Goal: Obtain resource: Download file/media

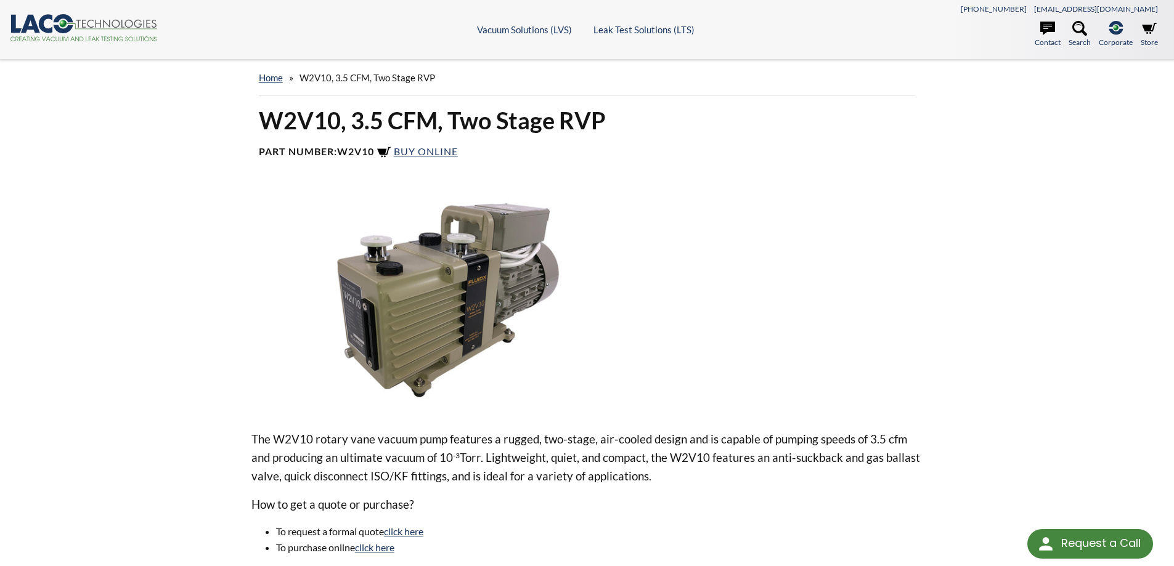
select select "Language Translate Widget"
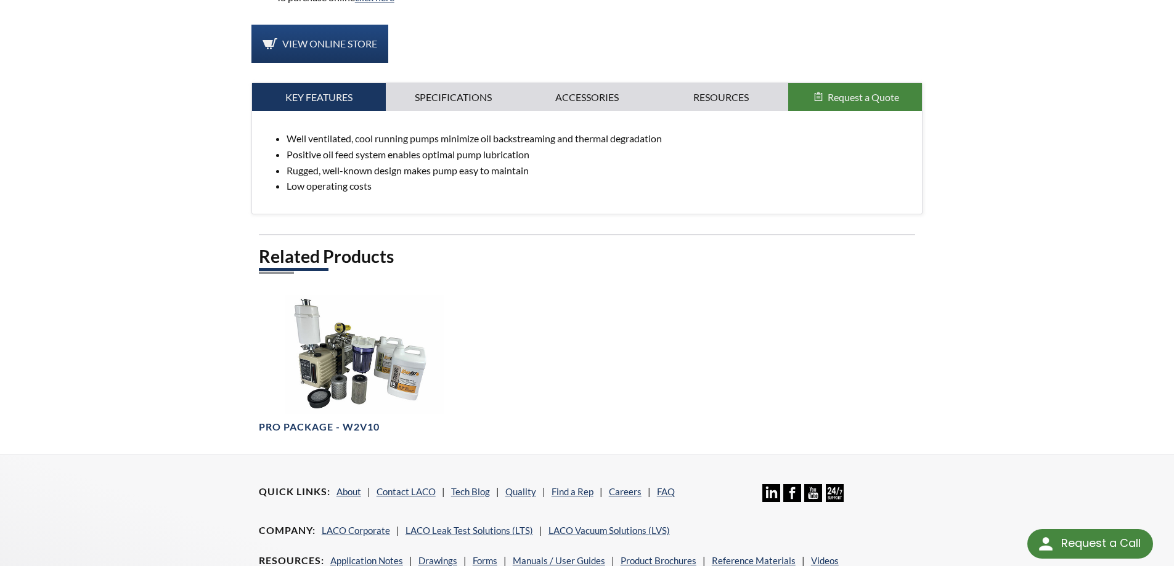
scroll to position [554, 0]
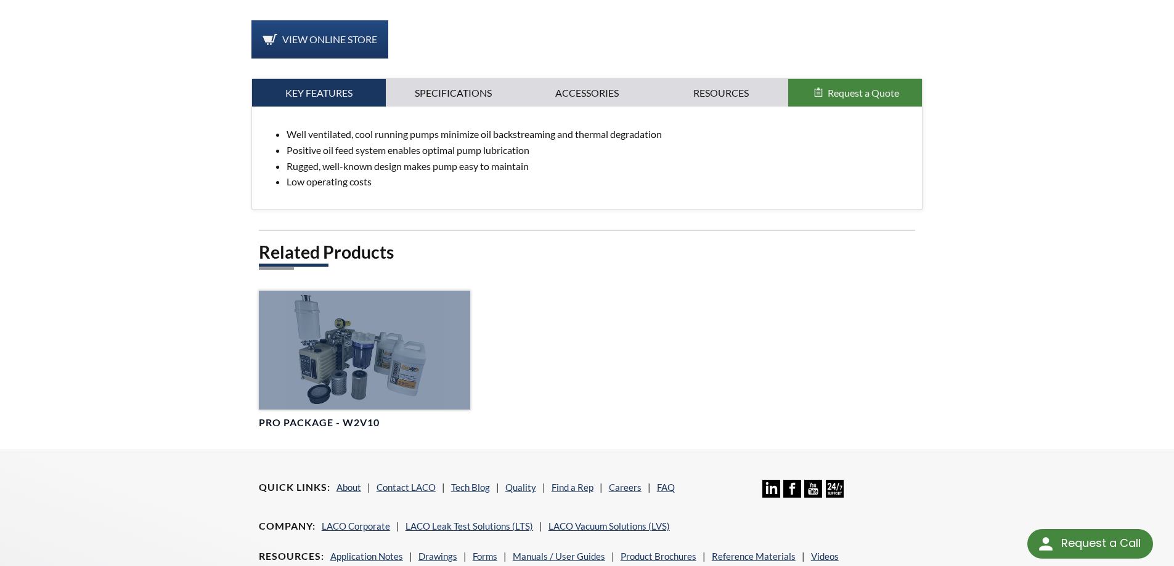
click at [376, 325] on div at bounding box center [364, 350] width 211 height 119
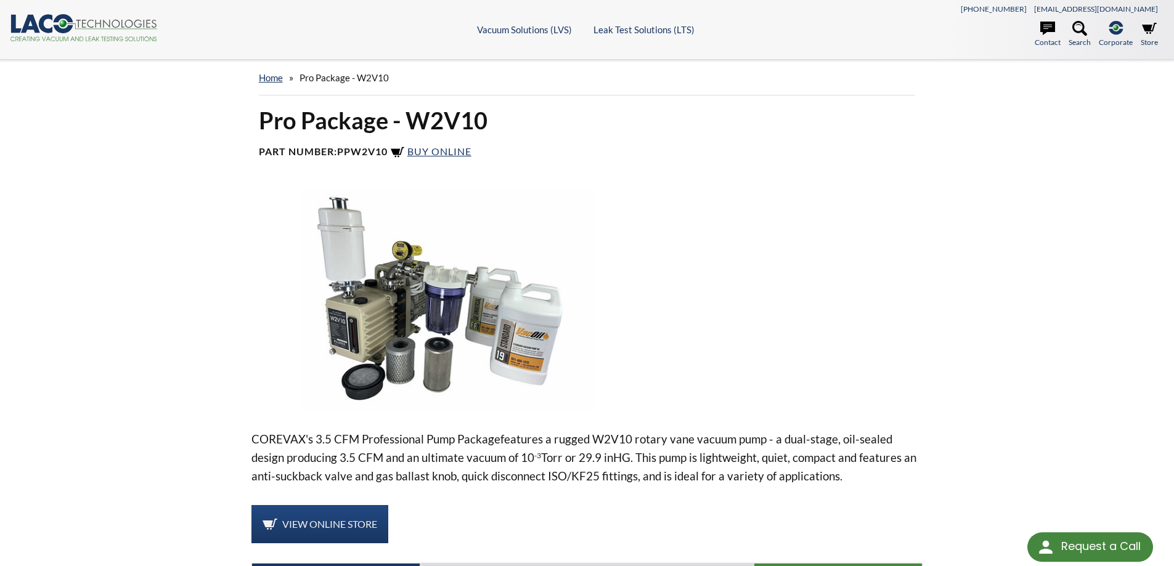
select select "Language Translate Widget"
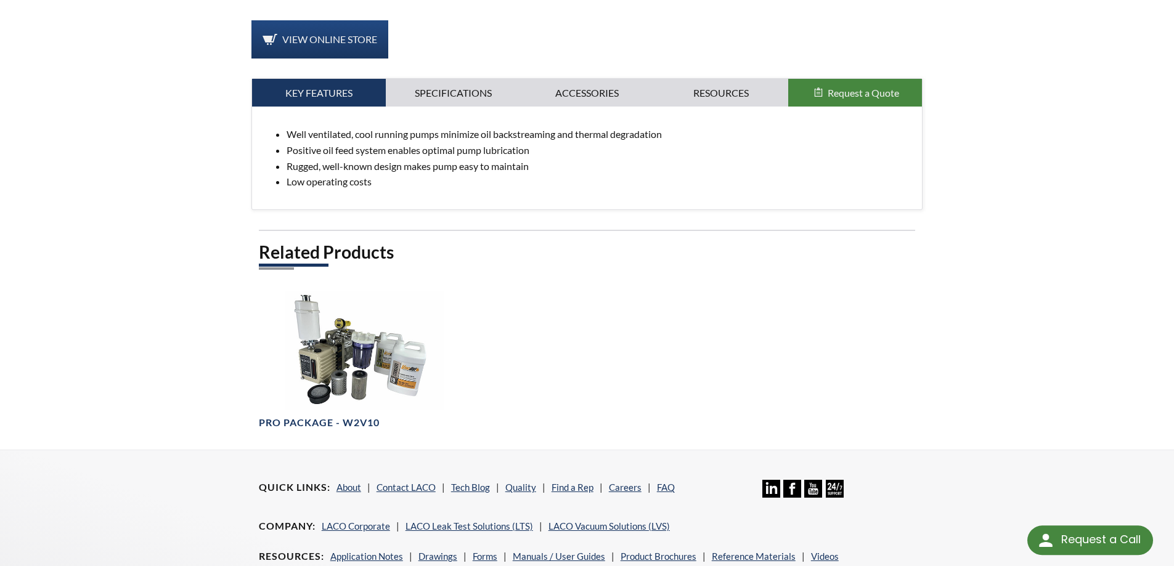
select select "Language Translate Widget"
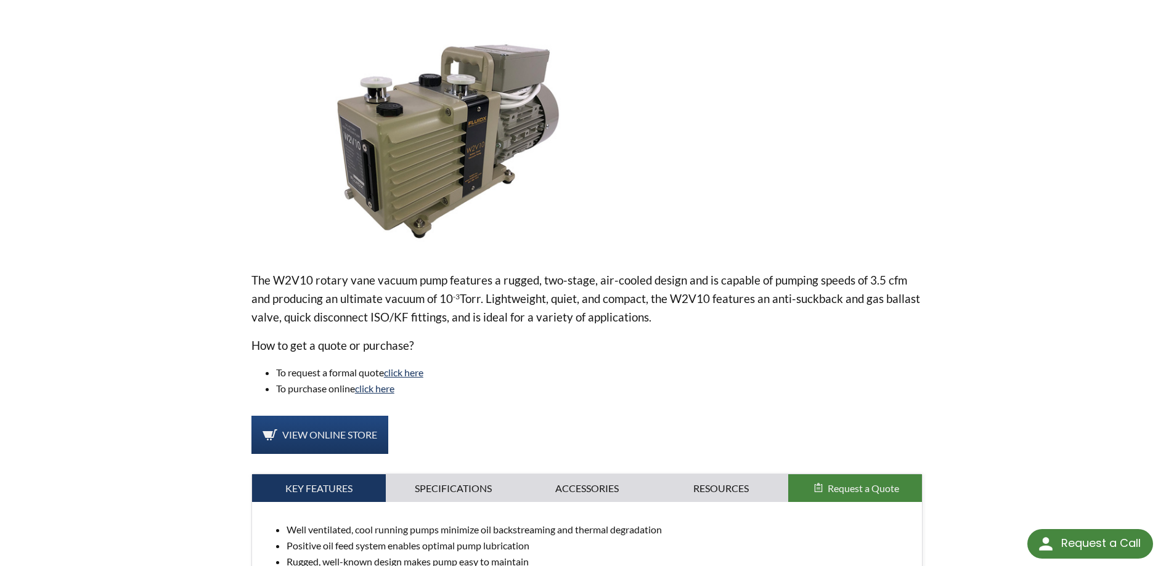
scroll to position [185, 0]
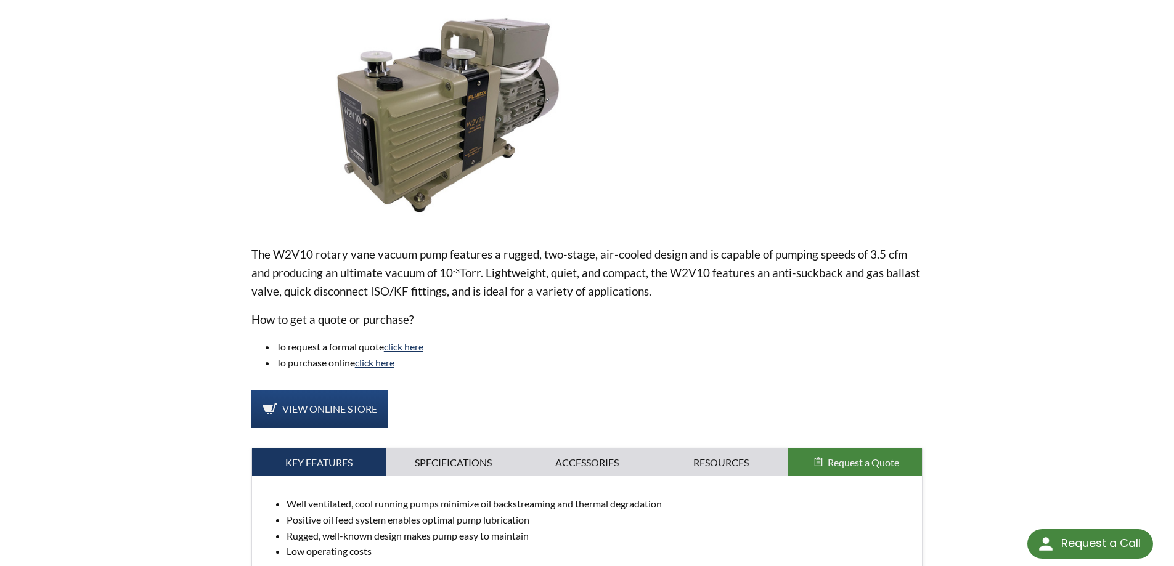
click at [431, 468] on link "Specifications" at bounding box center [453, 462] width 134 height 28
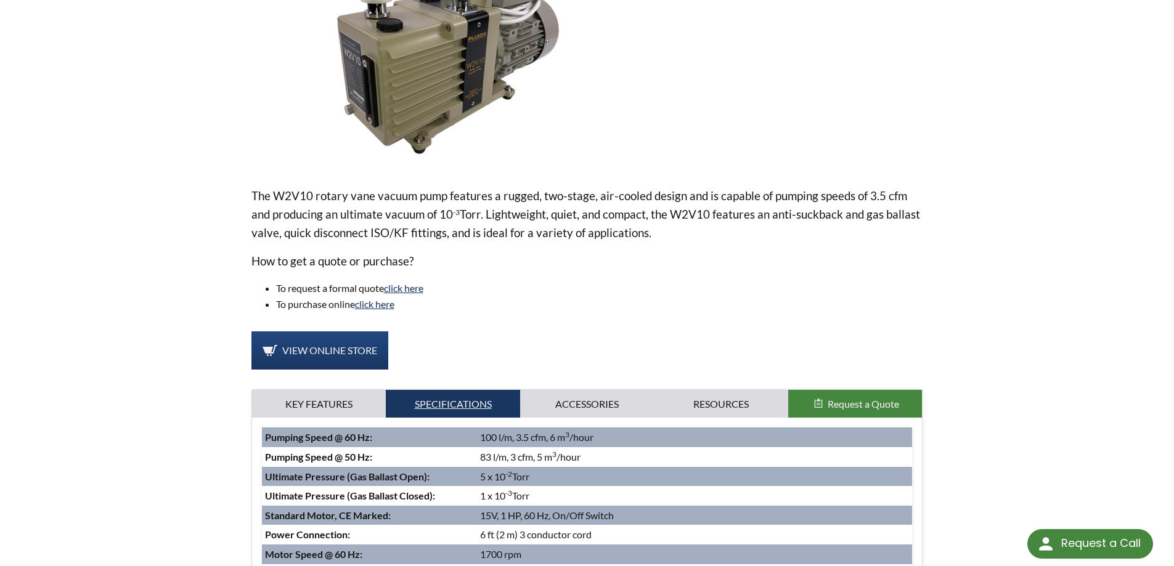
scroll to position [431, 0]
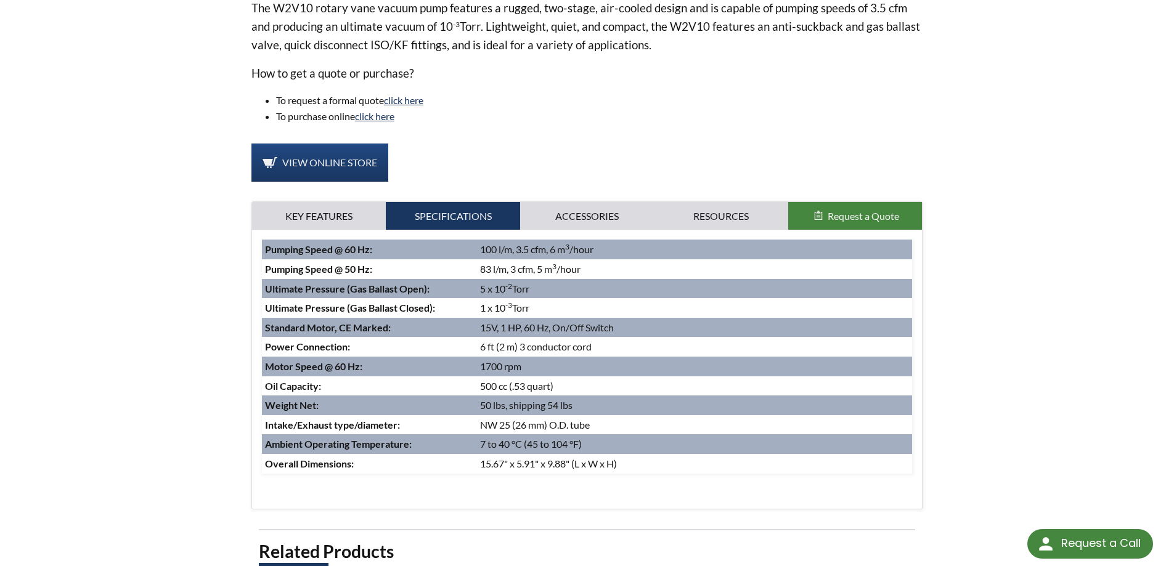
click at [603, 201] on div "Key Features Specifications Accessories Resources Request a Quote Well ventilat…" at bounding box center [586, 355] width 671 height 308
click at [592, 215] on link "Accessories" at bounding box center [587, 216] width 134 height 28
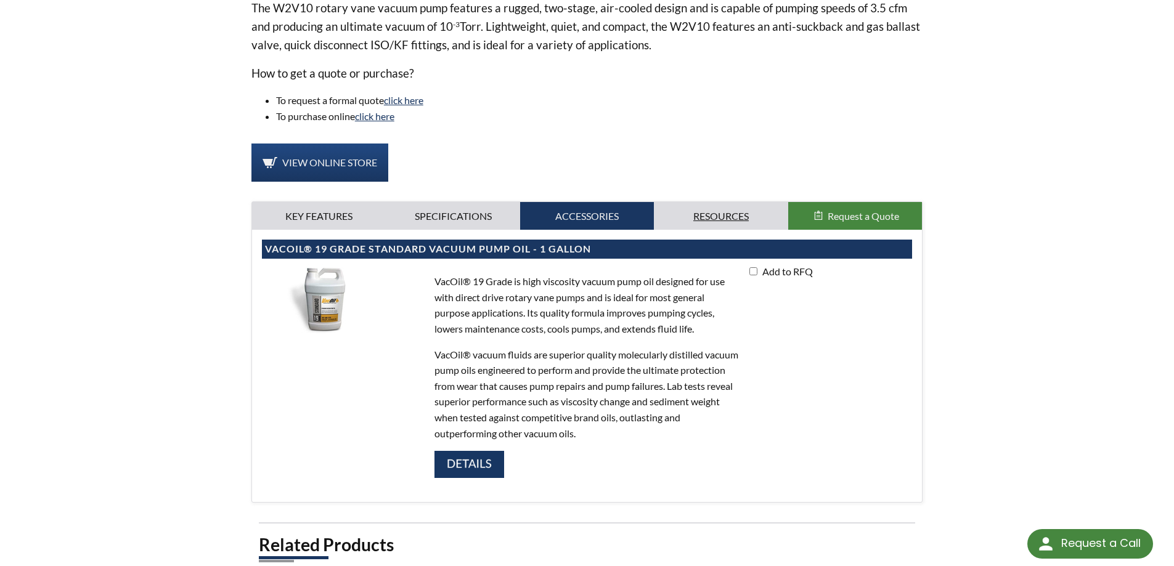
click at [716, 217] on link "Resources" at bounding box center [721, 216] width 134 height 28
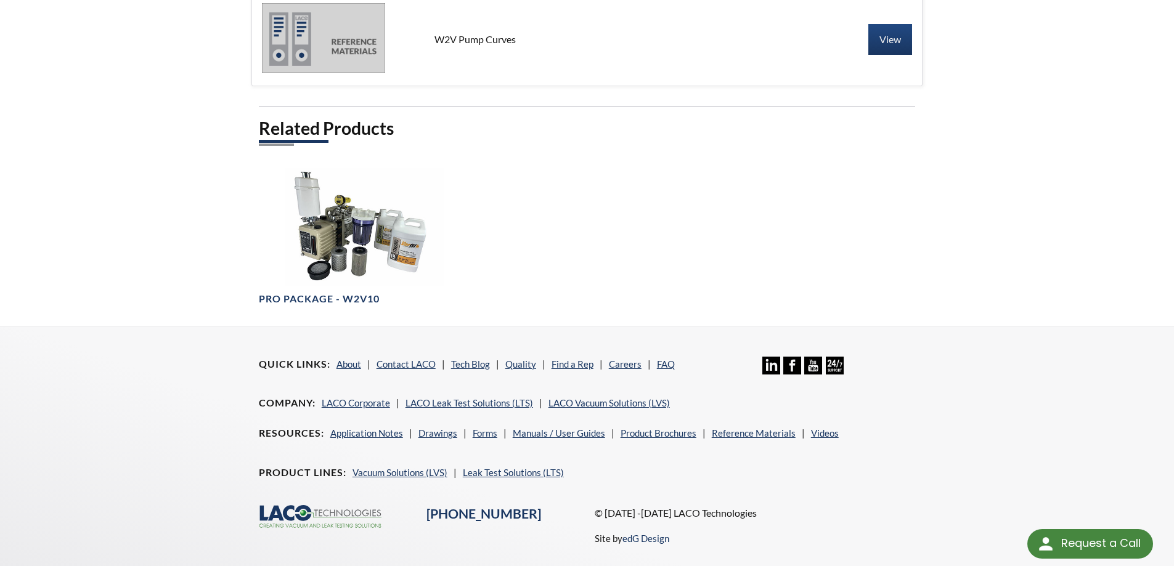
scroll to position [970, 0]
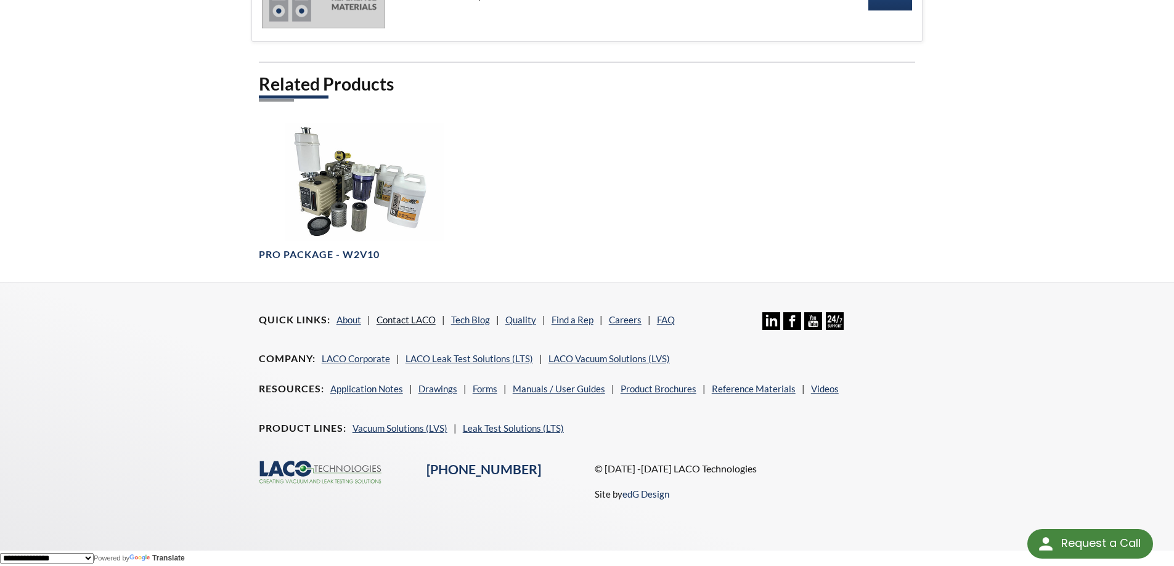
click at [403, 315] on link "Contact LACO" at bounding box center [405, 319] width 59 height 11
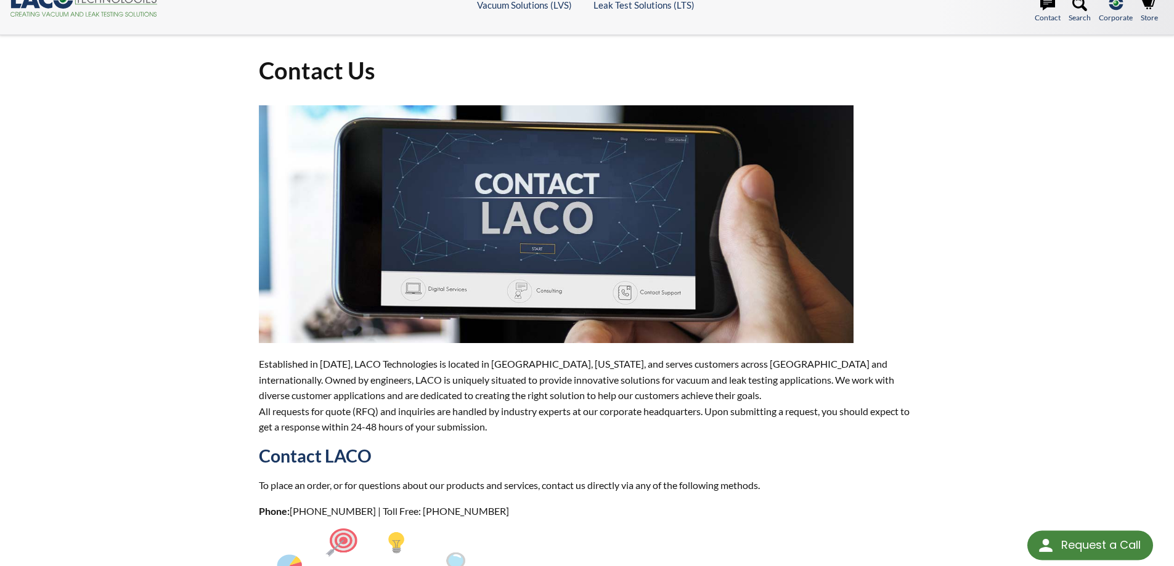
select select "Language Translate Widget"
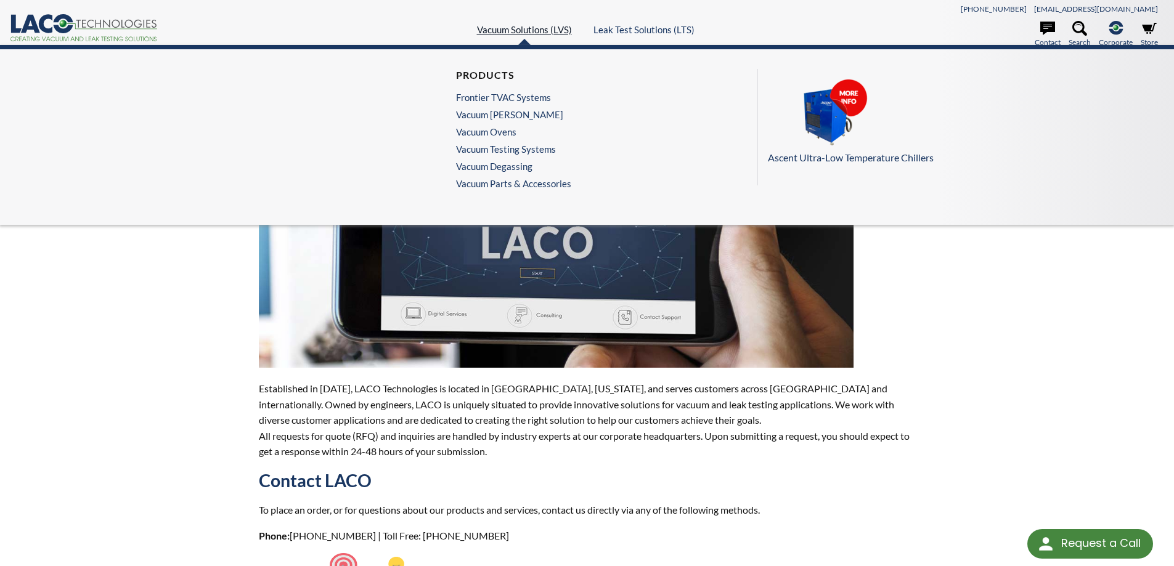
click at [543, 30] on link "Vacuum Solutions (LVS)" at bounding box center [524, 29] width 95 height 11
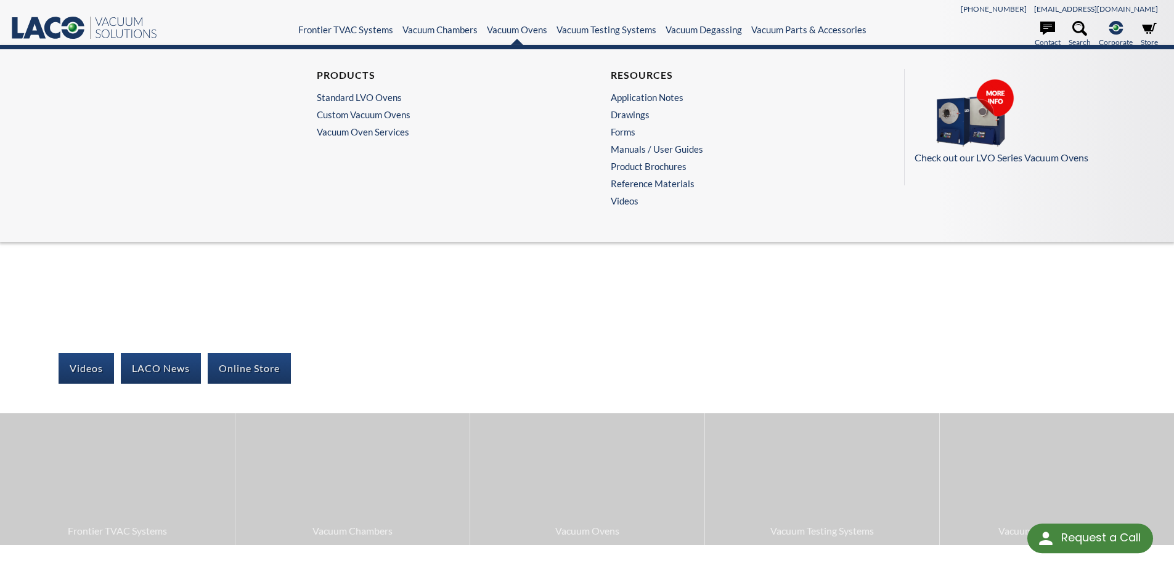
select select "Language Translate Widget"
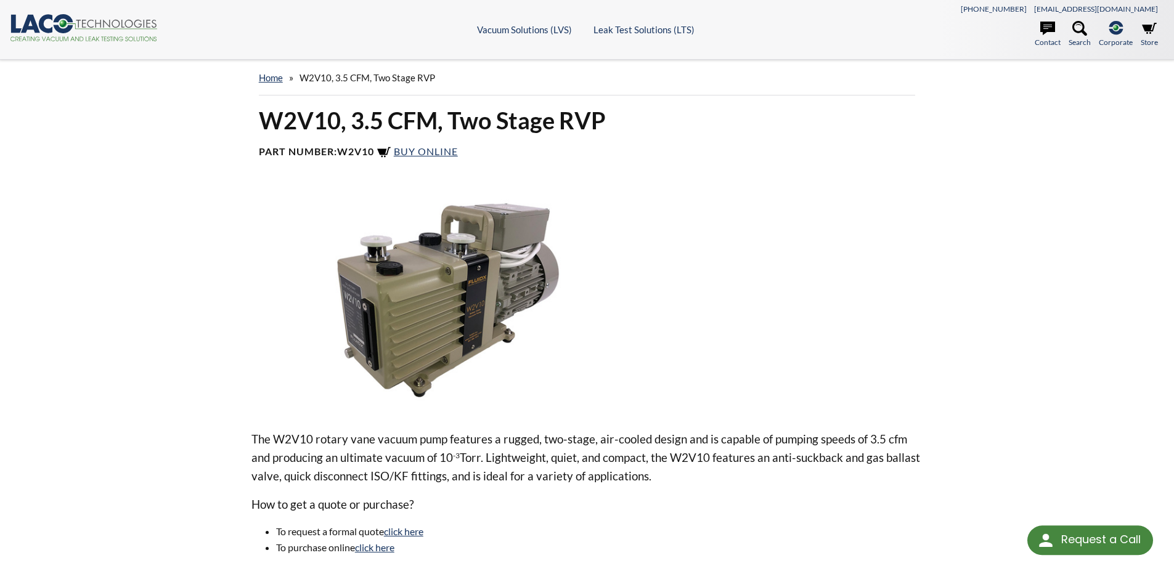
scroll to position [707, 0]
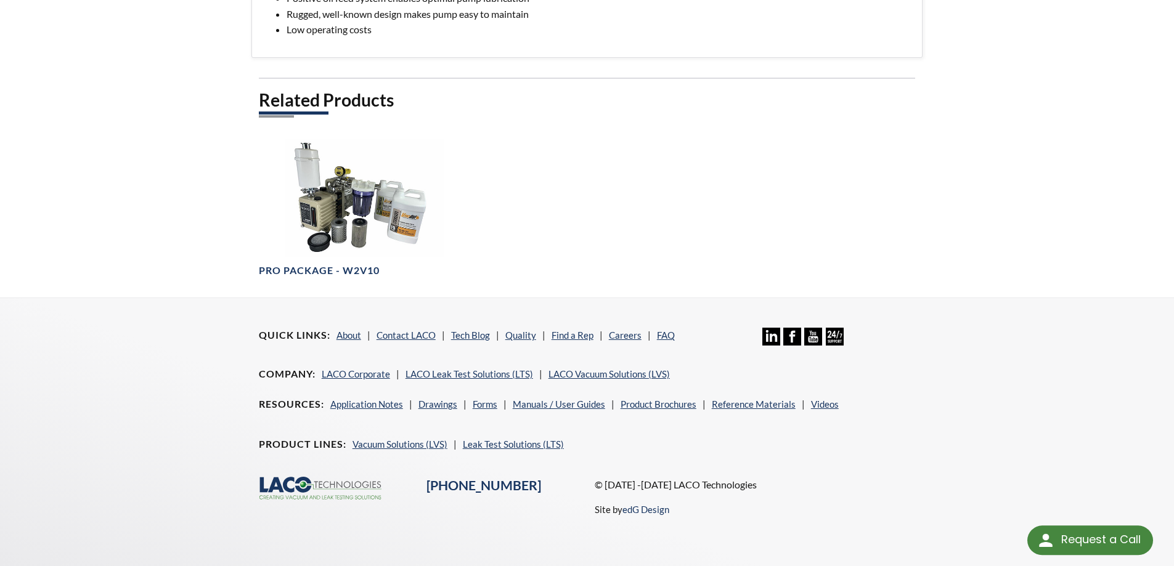
select select "Language Translate Widget"
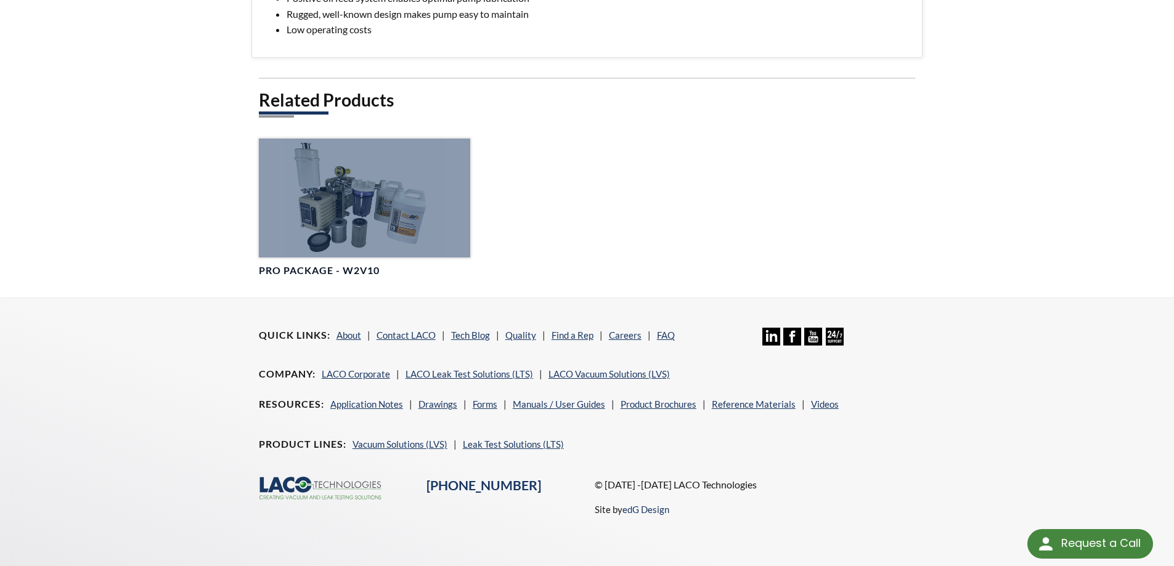
click at [399, 207] on div at bounding box center [364, 198] width 211 height 119
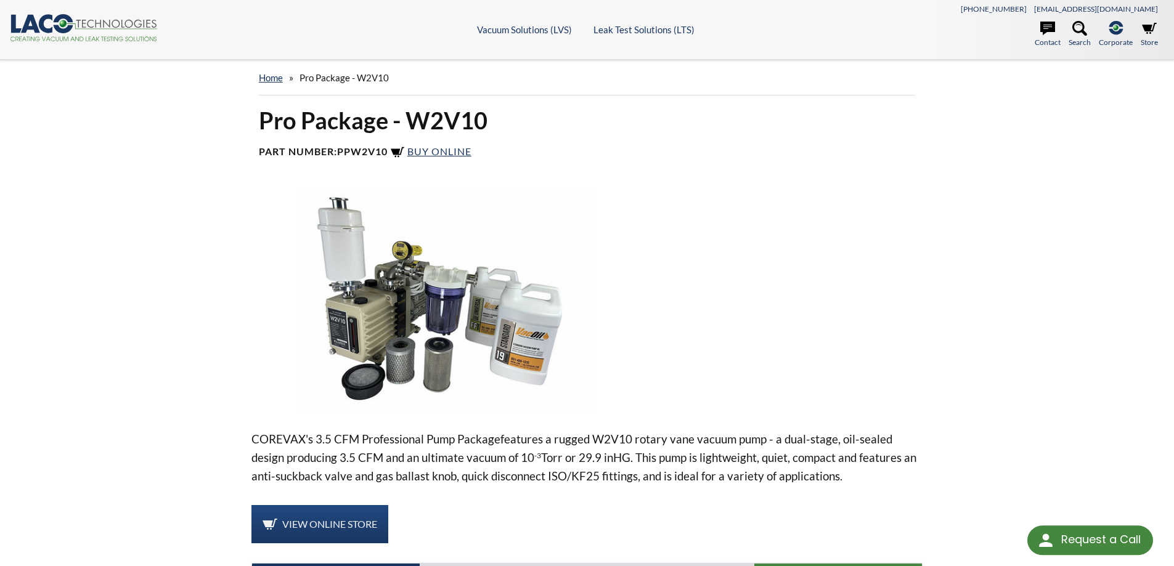
select select "Language Translate Widget"
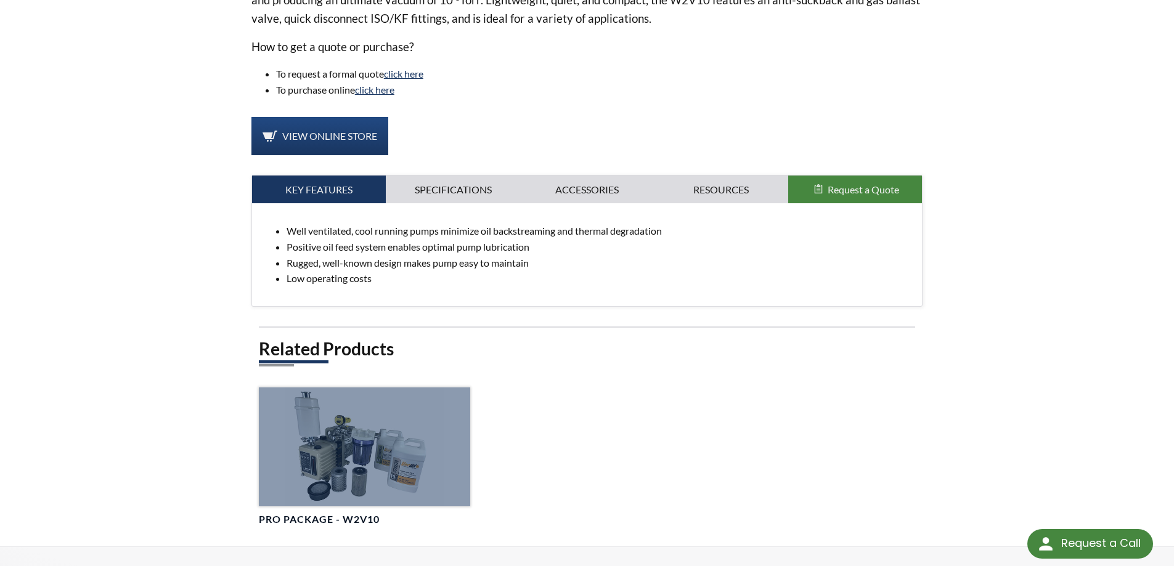
select select "Language Translate Widget"
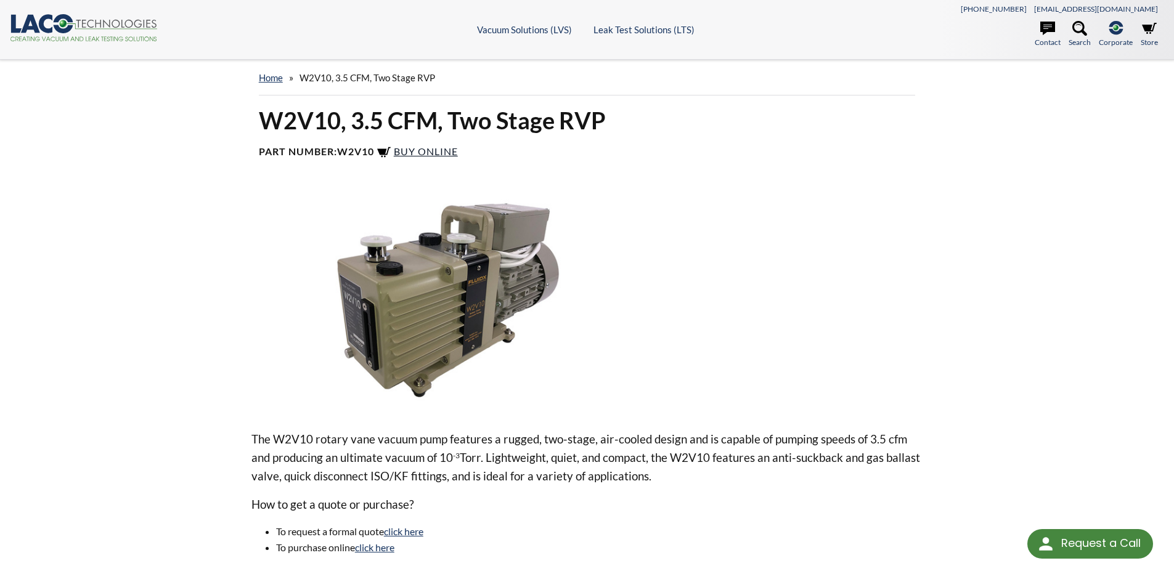
click at [404, 151] on span "Buy Online" at bounding box center [426, 151] width 64 height 12
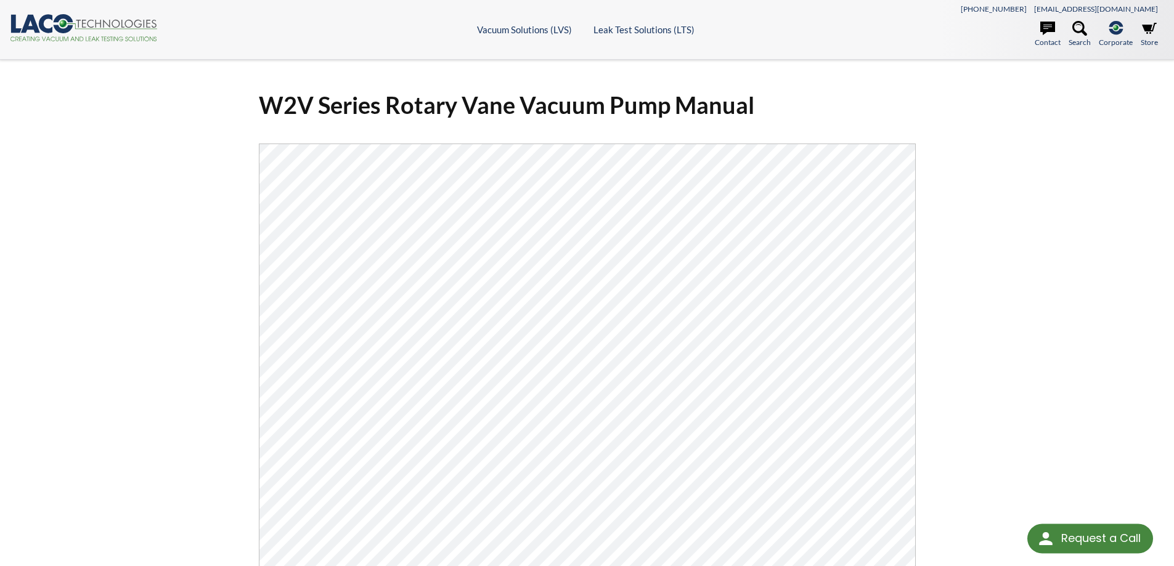
select select "Language Translate Widget"
click at [1007, 189] on div "W2V Series Rotary Vane Vacuum Pump Manual Click Here To Download" at bounding box center [587, 405] width 1174 height 690
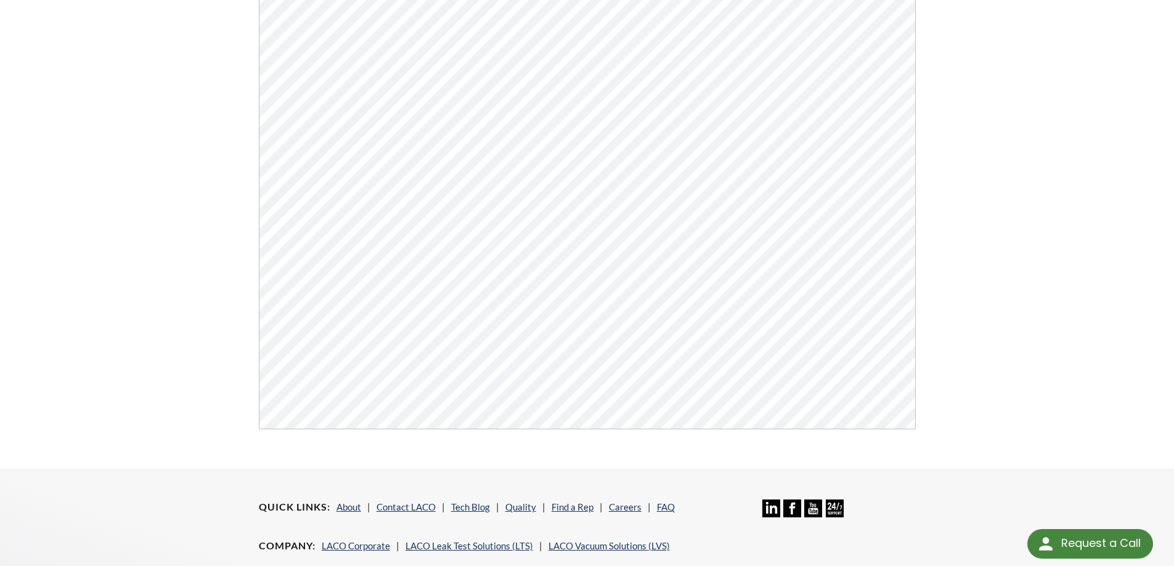
scroll to position [370, 0]
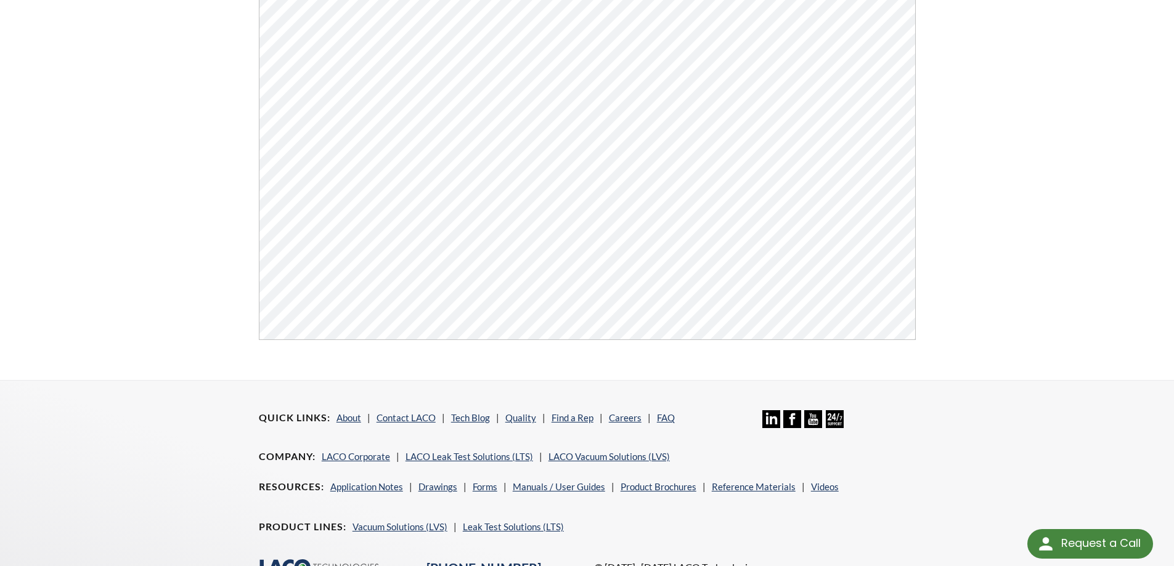
click at [1042, 191] on div "W2V Series Rotary Vane Vacuum Pump Manual Click Here To Download" at bounding box center [587, 35] width 1174 height 690
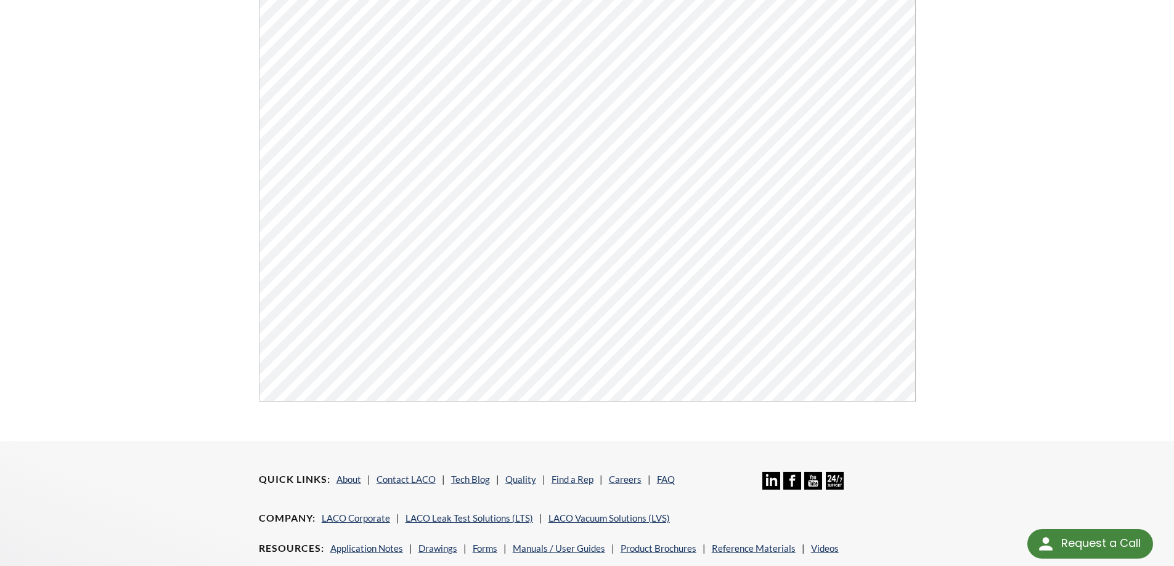
scroll to position [99, 0]
